Goal: Task Accomplishment & Management: Use online tool/utility

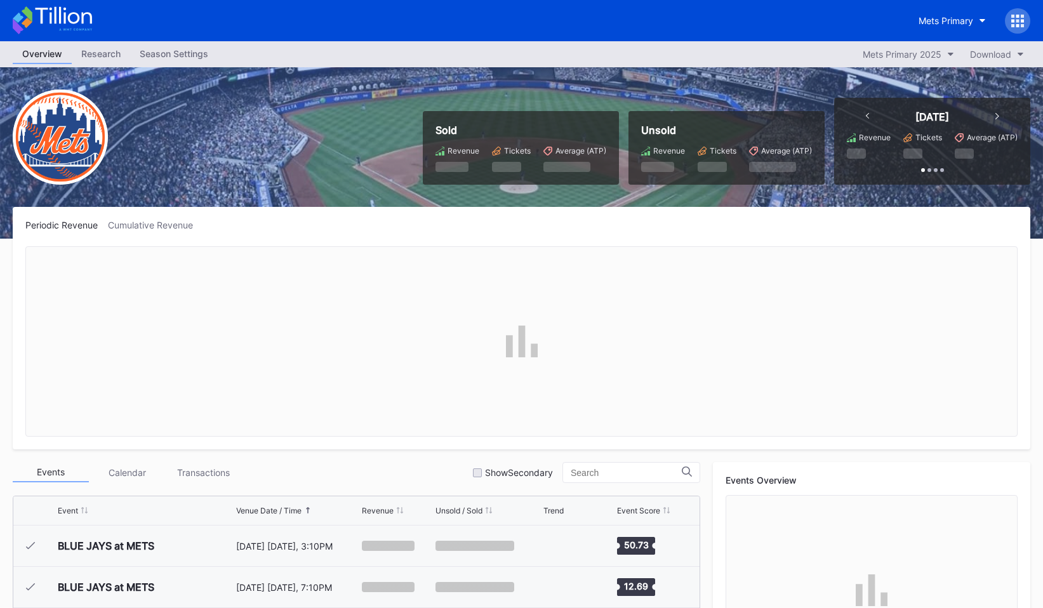
scroll to position [3255, 0]
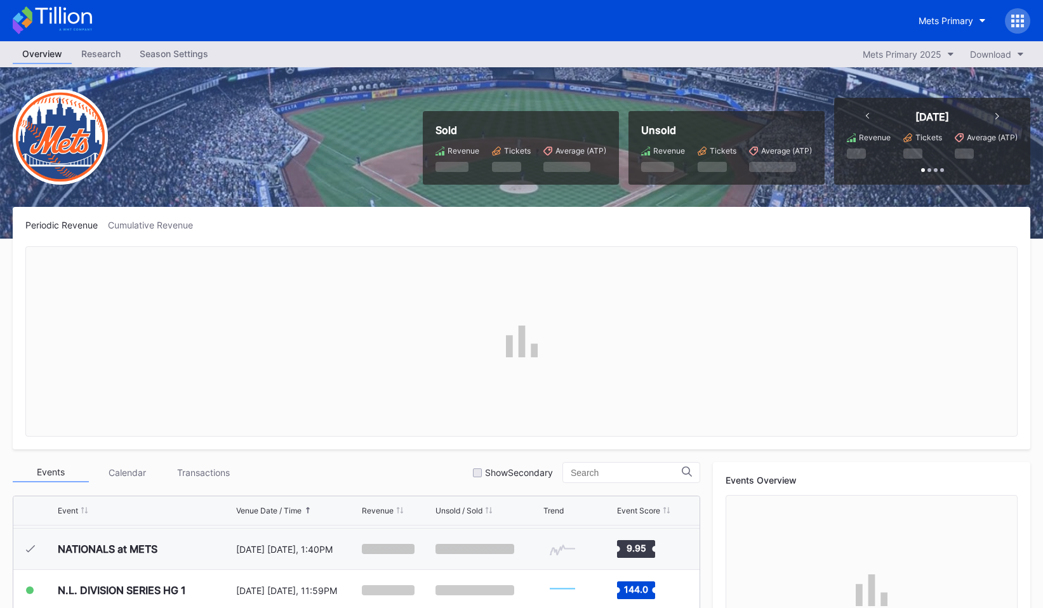
click at [1017, 21] on icon at bounding box center [1017, 20] width 3 height 3
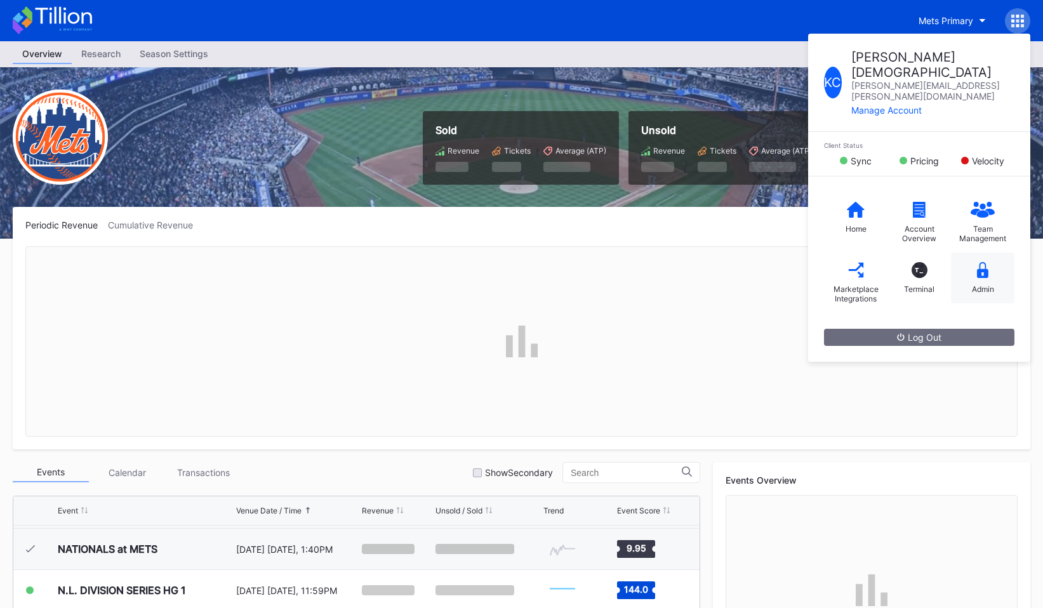
click at [980, 253] on div "Admin" at bounding box center [982, 278] width 63 height 51
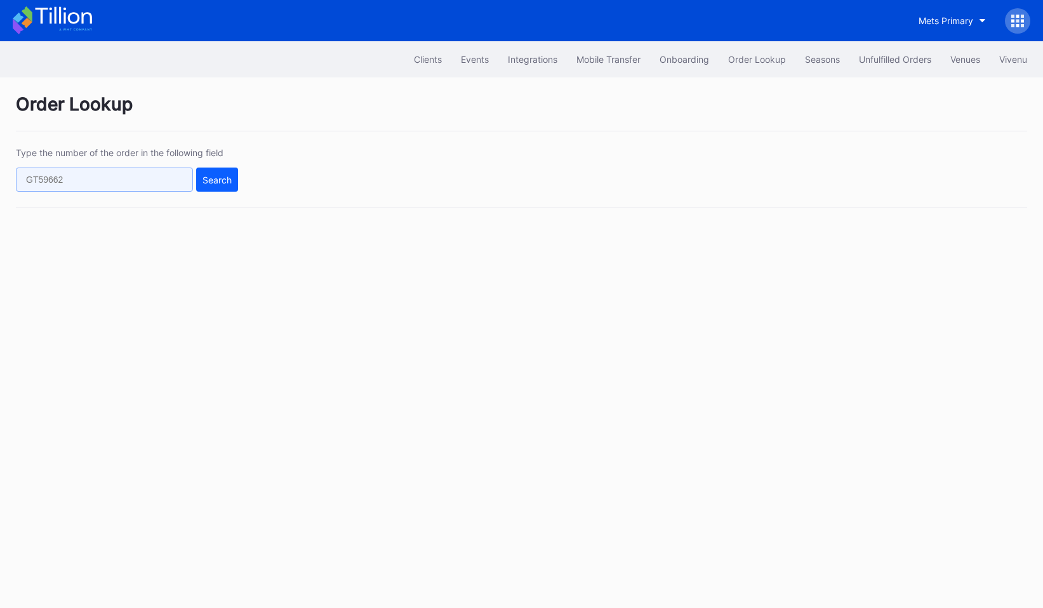
click at [73, 169] on input "text" at bounding box center [104, 180] width 177 height 24
paste input "75770134"
type input "75770134"
click at [215, 178] on div "Search" at bounding box center [216, 179] width 29 height 11
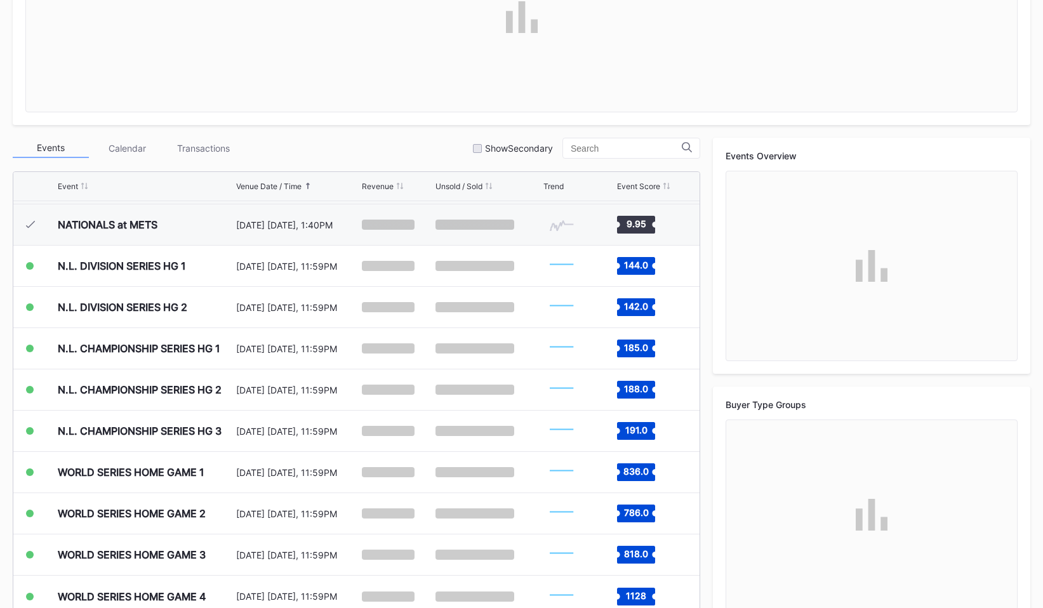
scroll to position [352, 0]
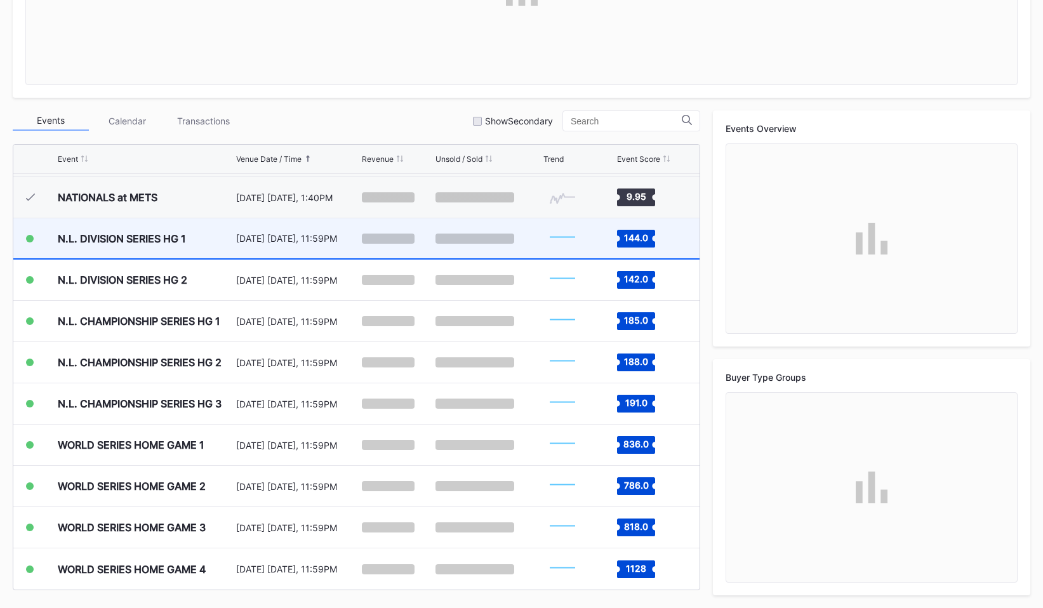
click at [165, 236] on div "N.L. DIVISION SERIES HG 1" at bounding box center [122, 238] width 128 height 13
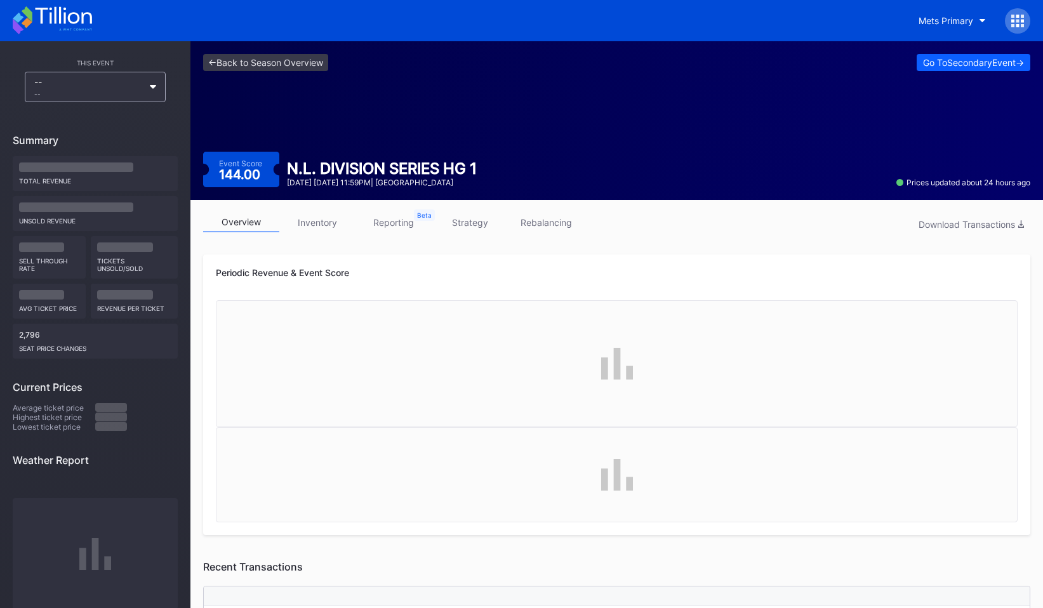
click at [327, 230] on link "inventory" at bounding box center [317, 223] width 76 height 20
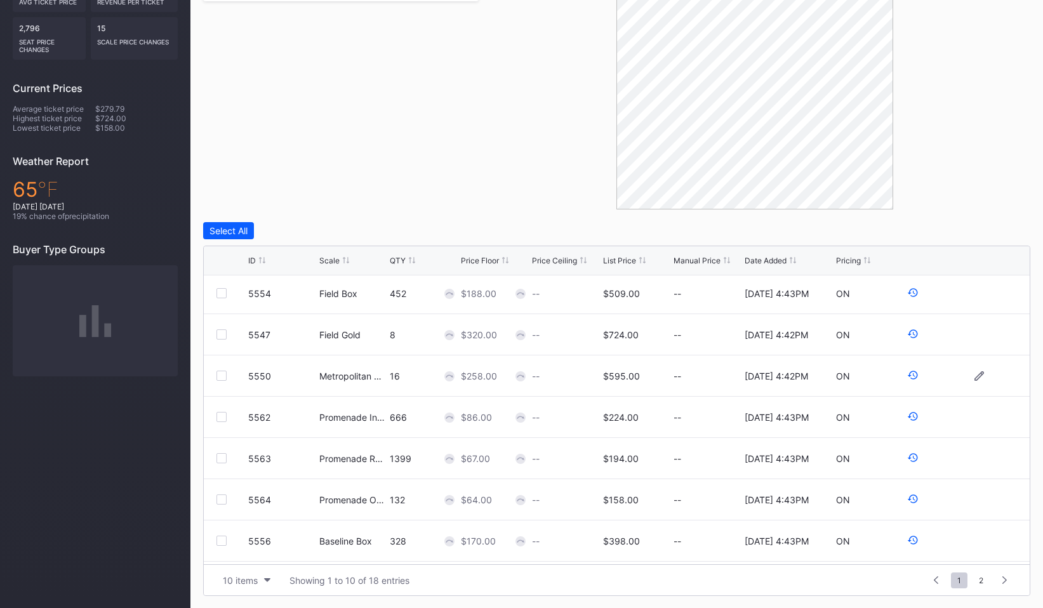
scroll to position [124, 0]
click at [251, 581] on div "10 items" at bounding box center [240, 580] width 35 height 11
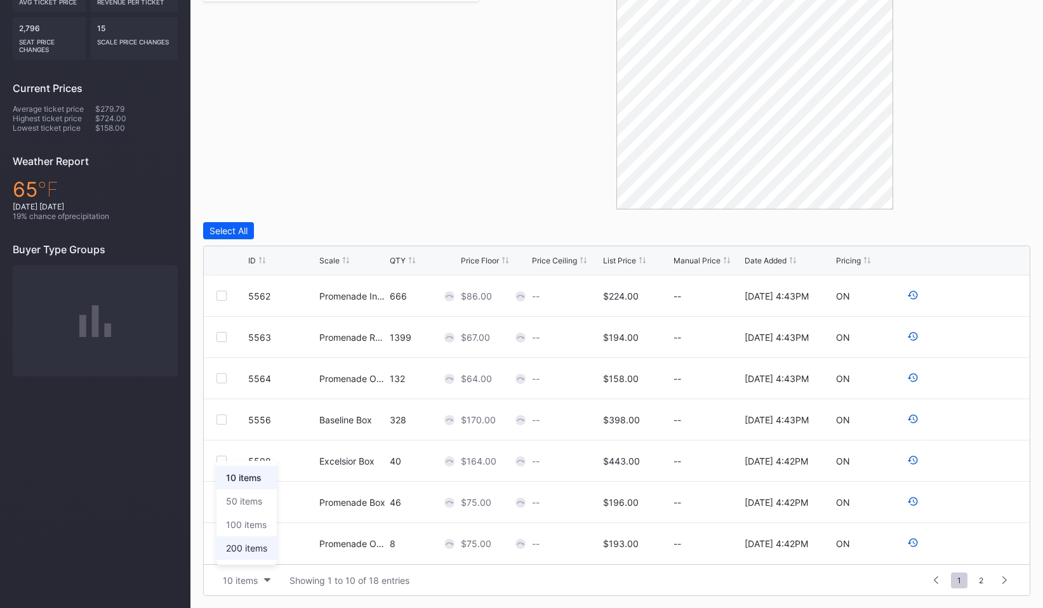
click at [257, 544] on div "200 items" at bounding box center [246, 548] width 41 height 11
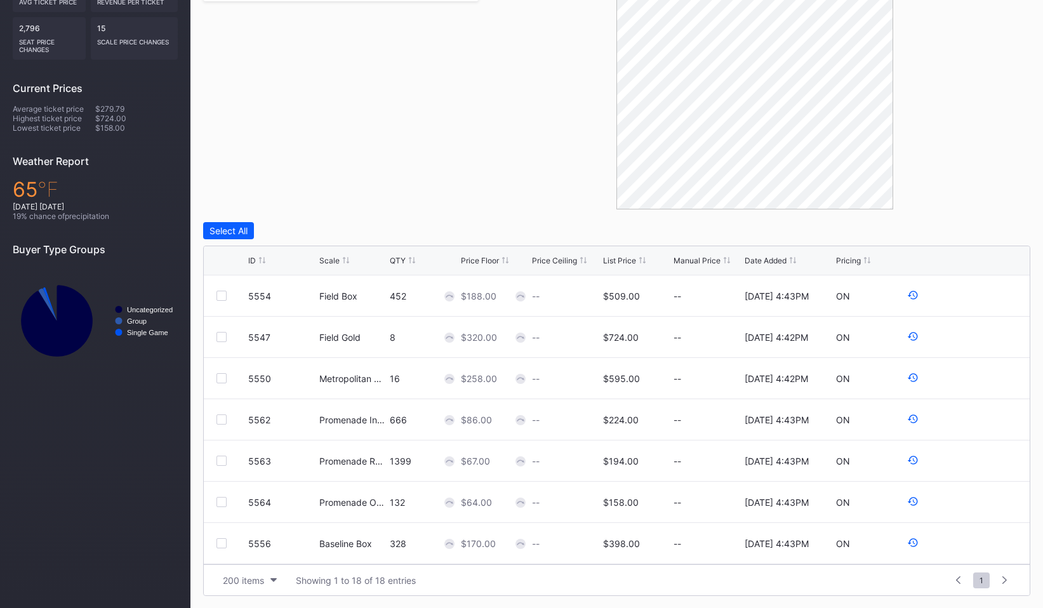
scroll to position [0, 0]
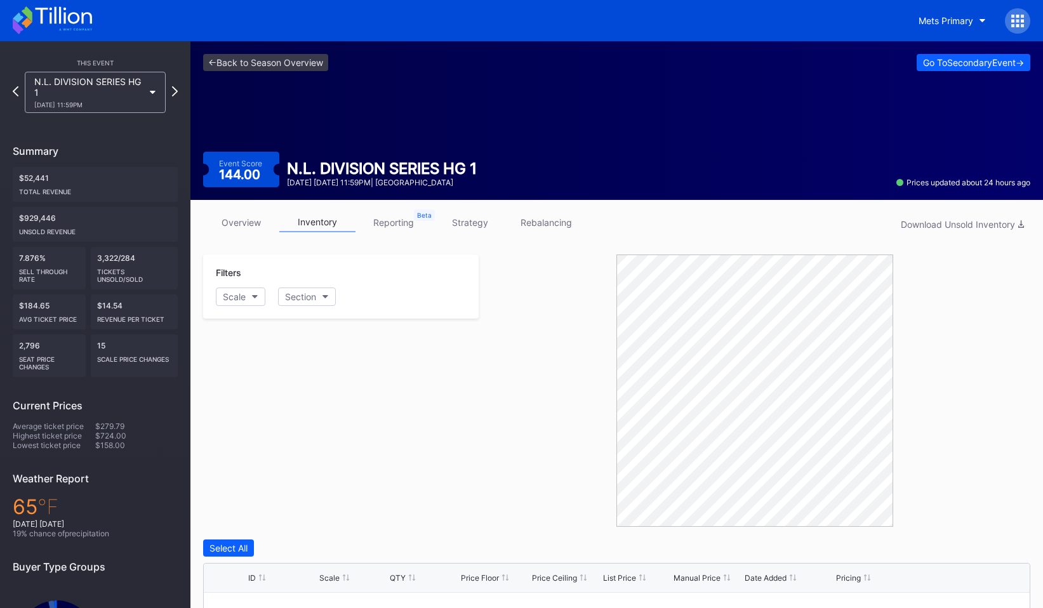
click at [240, 50] on div "<- Back to Season Overview Go To Secondary Event -> Event Score 144.00 N.L. DIV…" at bounding box center [616, 120] width 852 height 159
click at [239, 58] on link "<- Back to Season Overview" at bounding box center [265, 62] width 125 height 17
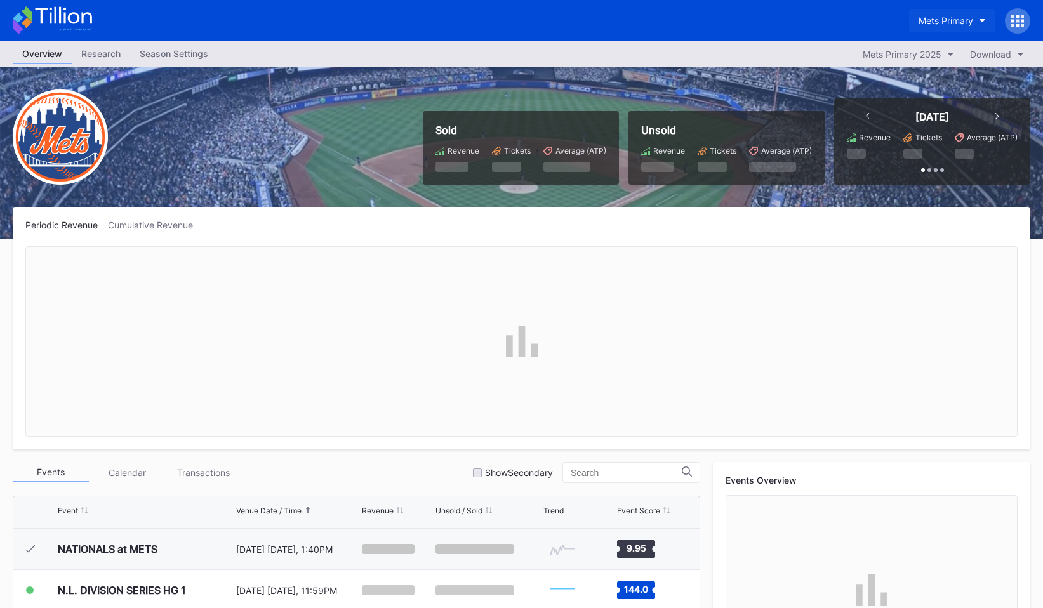
click at [940, 20] on div "Mets Primary" at bounding box center [945, 20] width 55 height 11
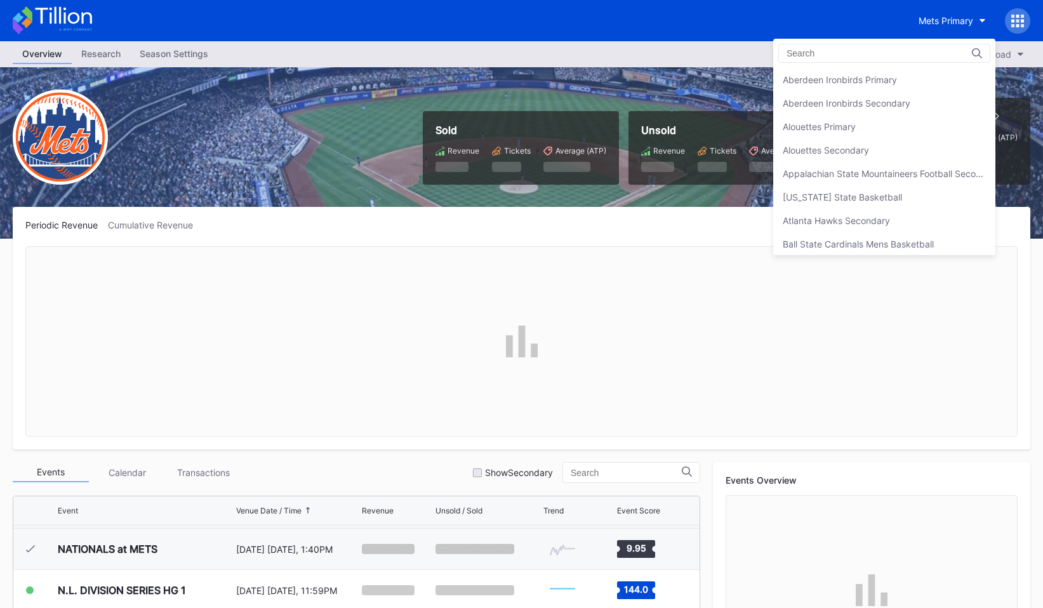
scroll to position [1972, 0]
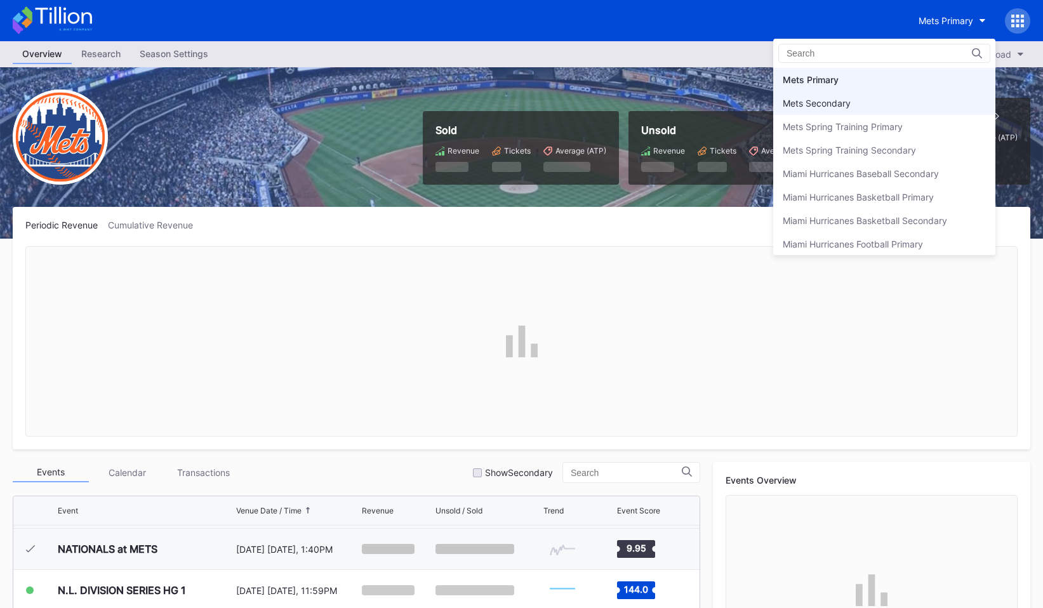
click at [896, 97] on div "Mets Secondary" at bounding box center [884, 102] width 222 height 23
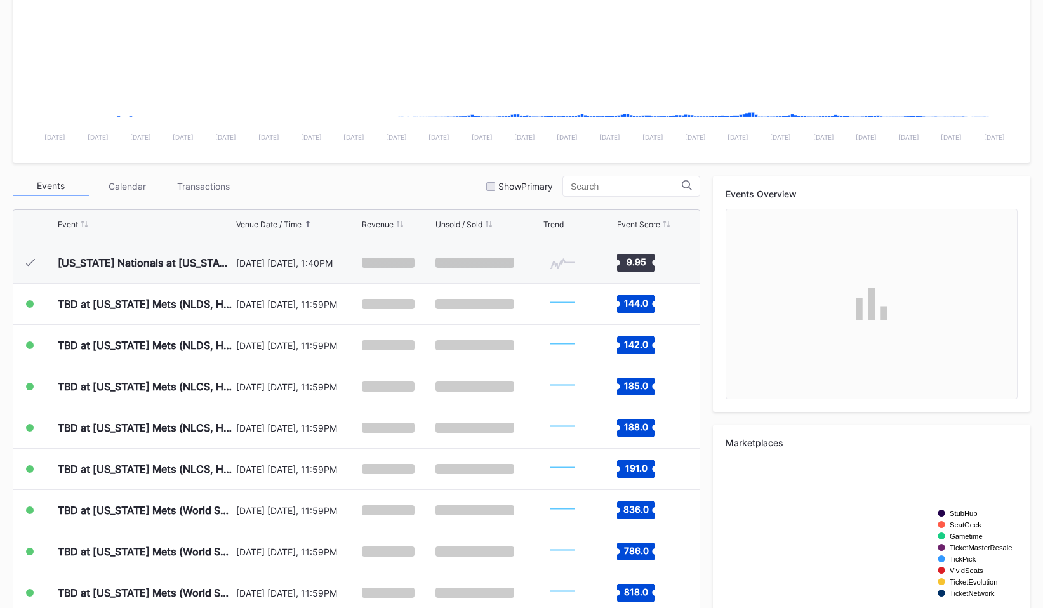
scroll to position [288, 0]
